Goal: Find specific page/section: Find specific page/section

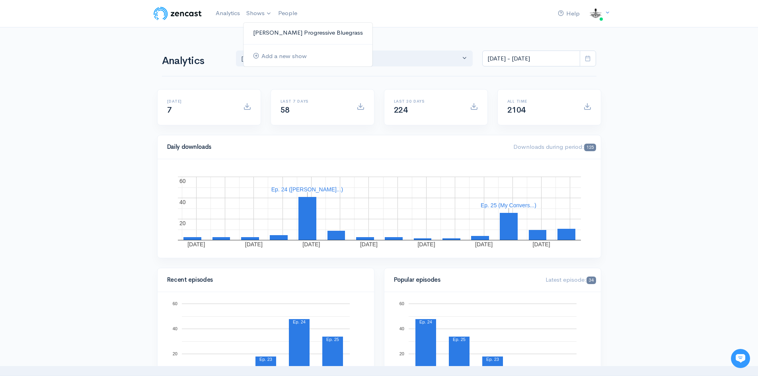
click at [279, 30] on link "[PERSON_NAME] Progressive Bluegrass" at bounding box center [307, 33] width 129 height 14
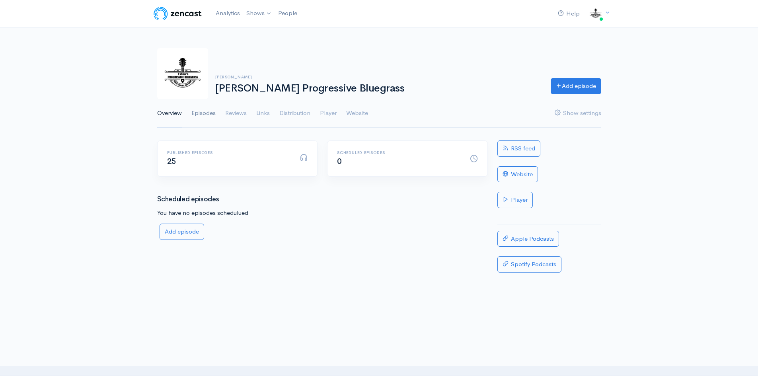
click at [209, 111] on link "Episodes" at bounding box center [203, 113] width 24 height 29
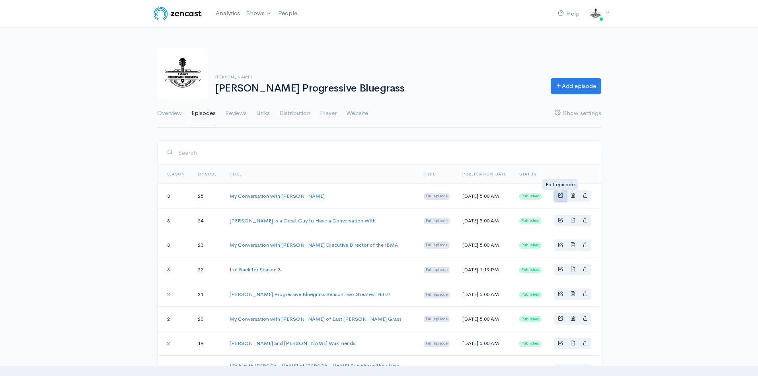
click at [562, 194] on span "Basic example" at bounding box center [560, 195] width 5 height 5
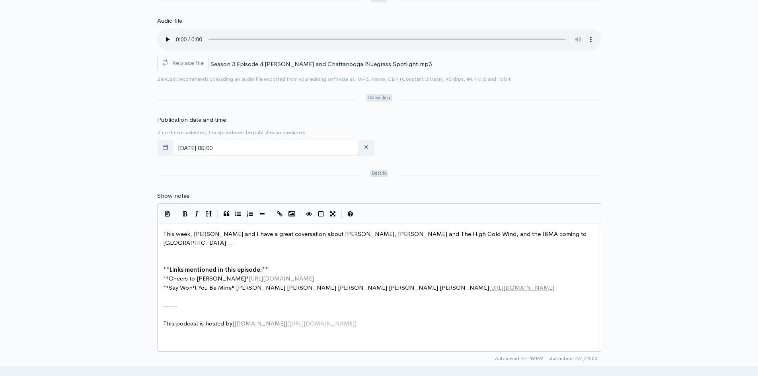
scroll to position [284, 0]
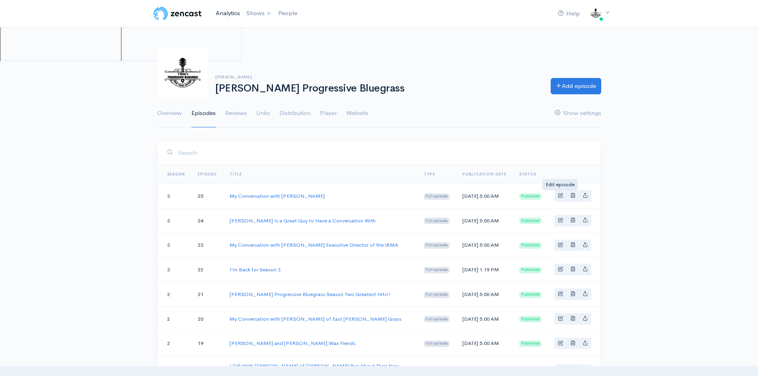
click at [225, 14] on link "Analytics" at bounding box center [227, 13] width 31 height 17
